Goal: Check status: Check status

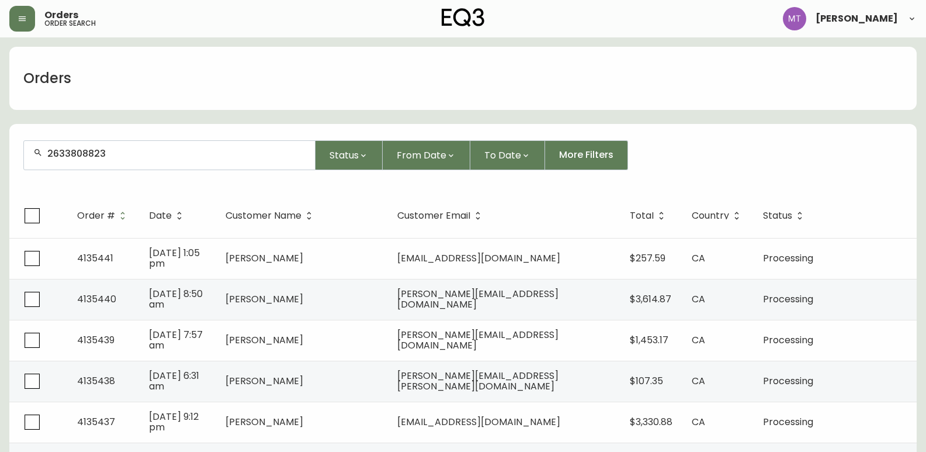
click at [116, 166] on div "2633808823" at bounding box center [169, 155] width 291 height 29
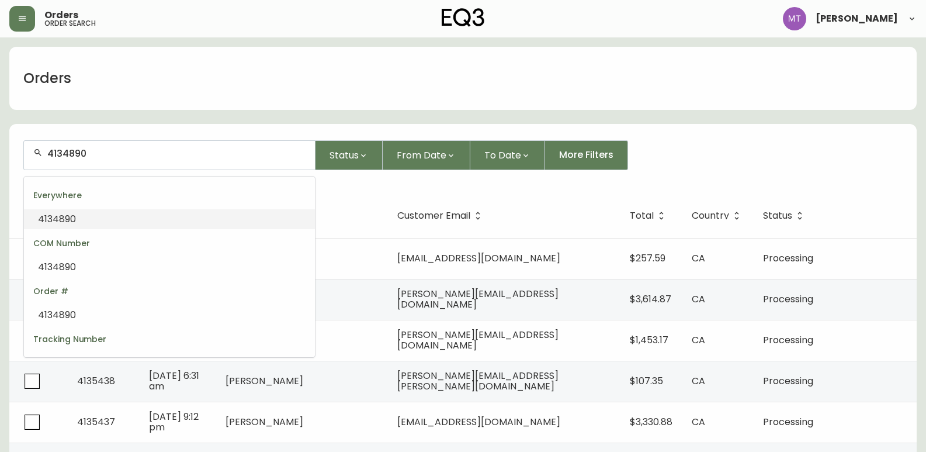
click at [81, 227] on li "4134890" at bounding box center [169, 219] width 291 height 20
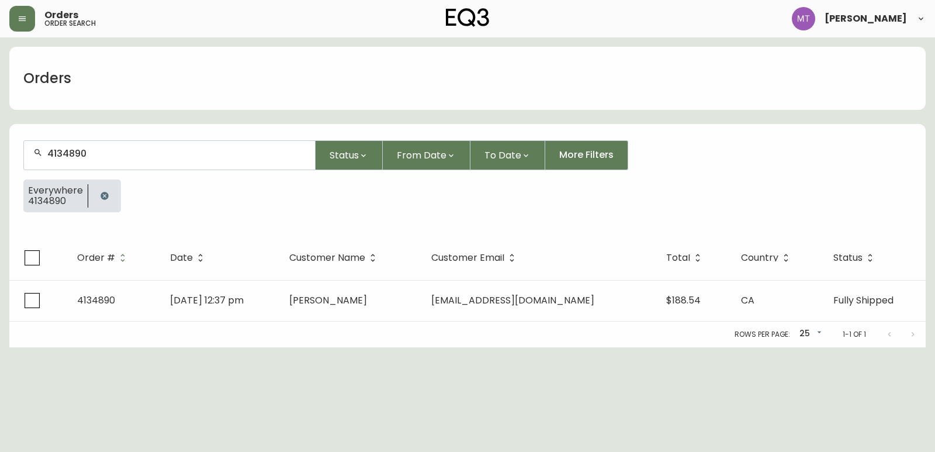
type input "4134890"
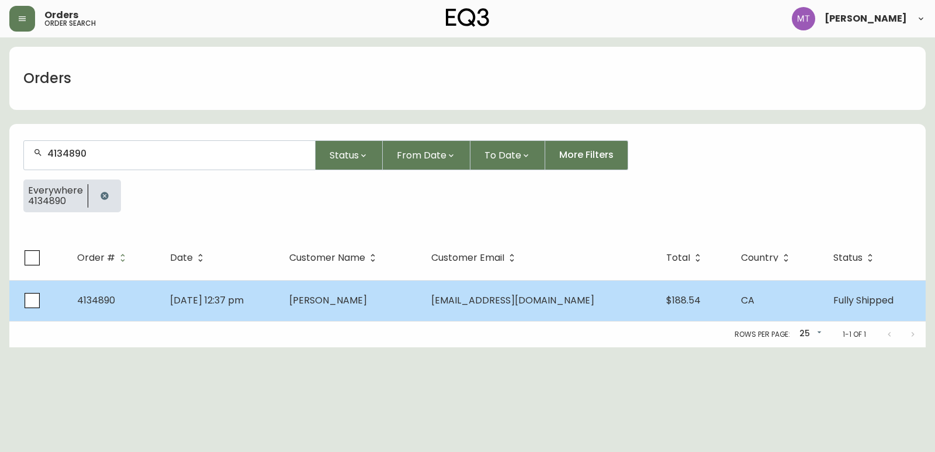
click at [280, 298] on td "[DATE] 12:37 pm" at bounding box center [220, 300] width 119 height 41
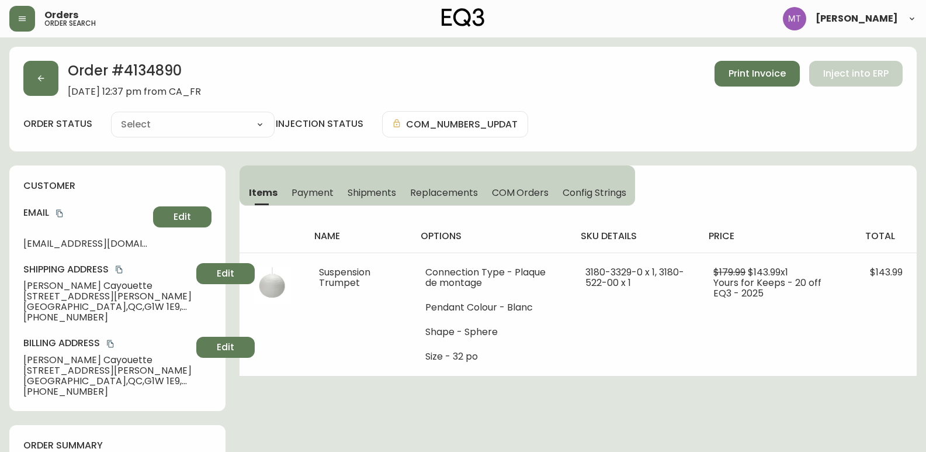
type input "Fully Shipped"
select select "FULLY_SHIPPED"
drag, startPoint x: 95, startPoint y: 318, endPoint x: 35, endPoint y: 317, distance: 59.6
click at [33, 317] on span "[PHONE_NUMBER]" at bounding box center [107, 317] width 168 height 11
copy span "4189288387"
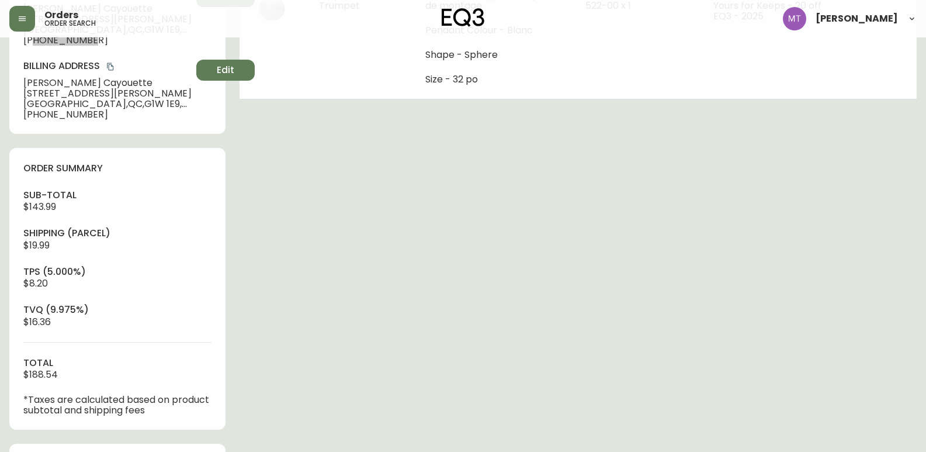
scroll to position [292, 0]
